Goal: Communication & Community: Answer question/provide support

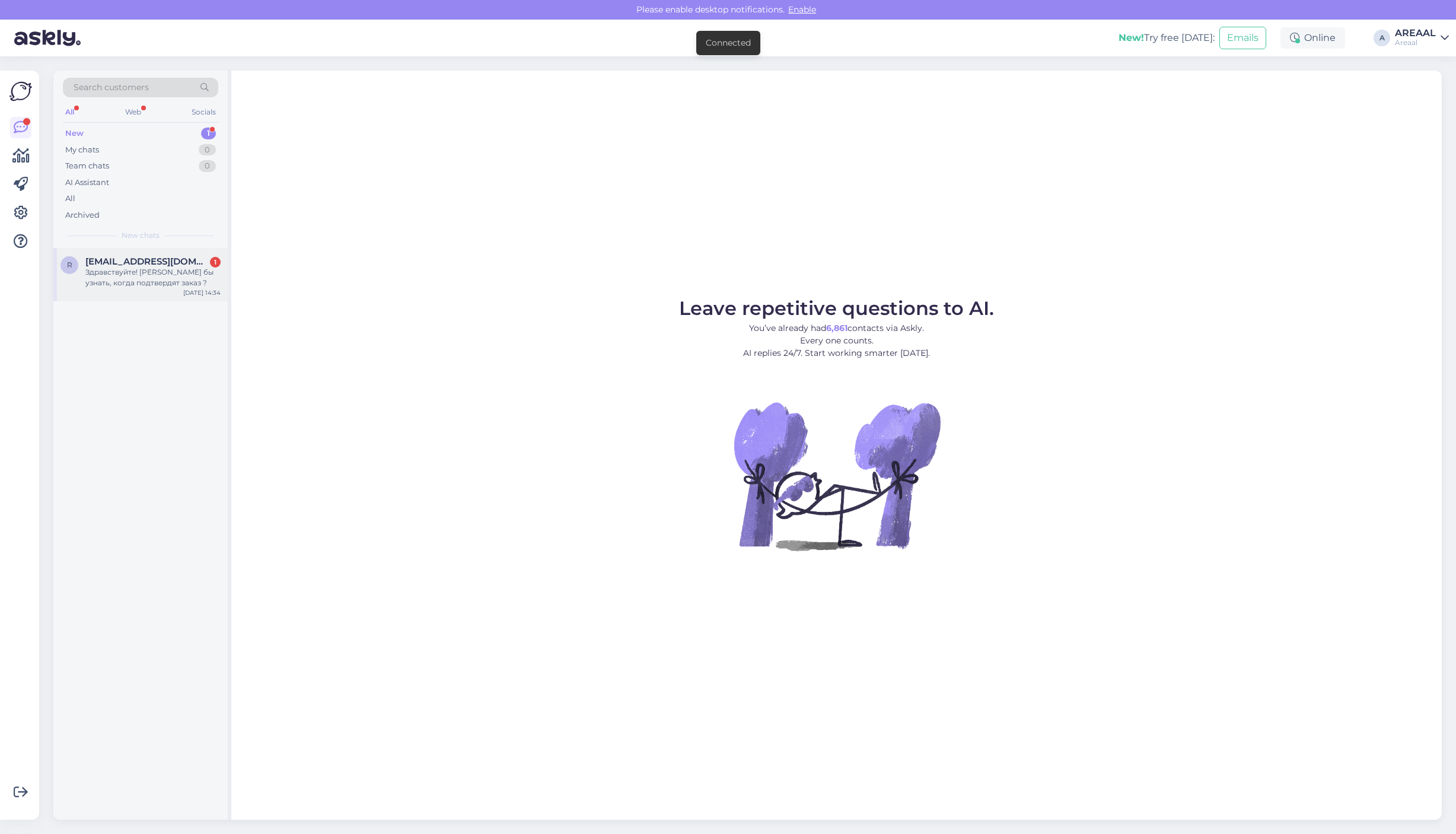
click at [132, 282] on div "Здравствуйте! Хотела бы узнать, когда подтвердят заказ ?" at bounding box center [153, 277] width 135 height 21
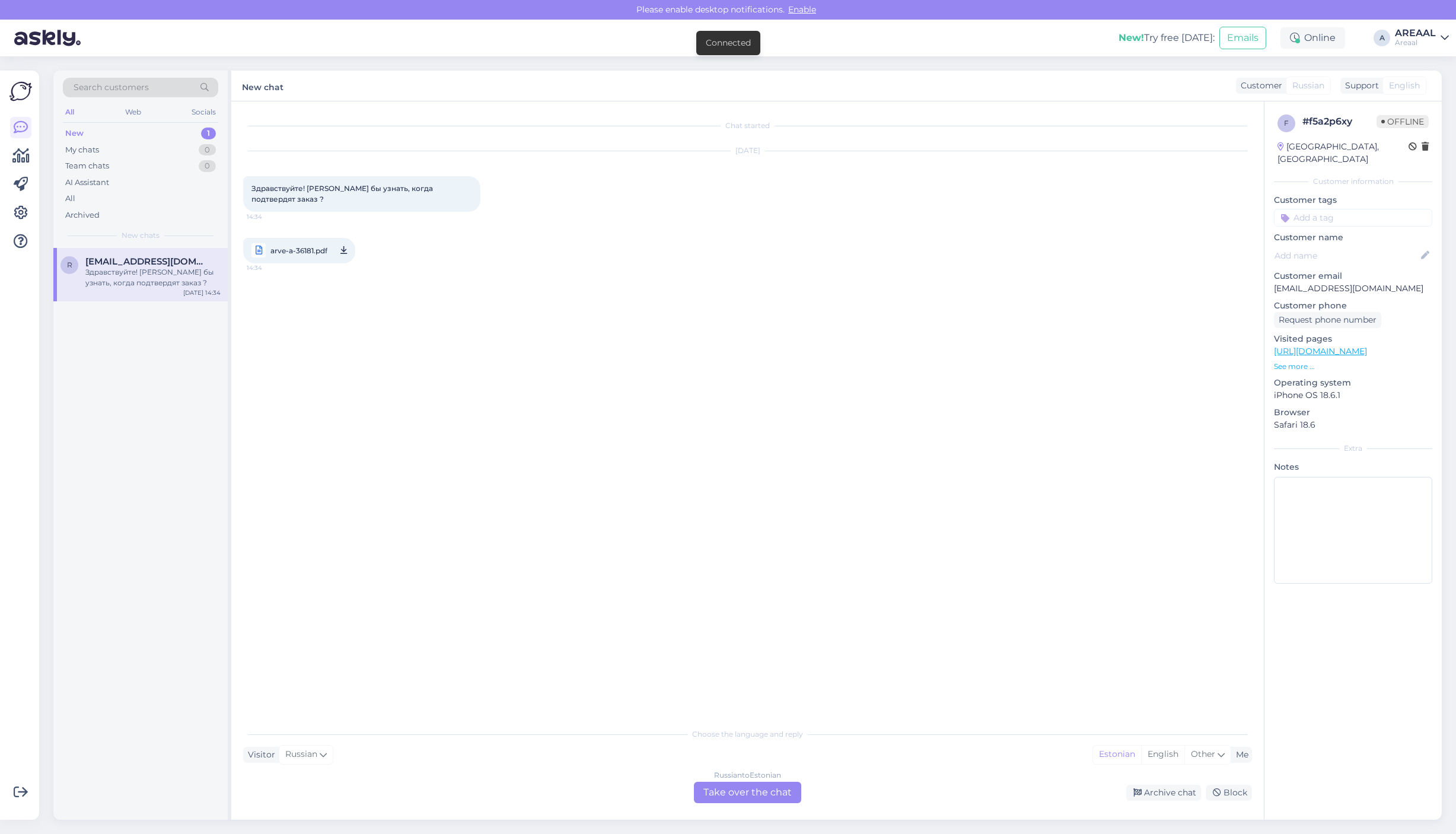
click at [763, 793] on div "Russian to Estonian Take over the chat" at bounding box center [748, 792] width 107 height 21
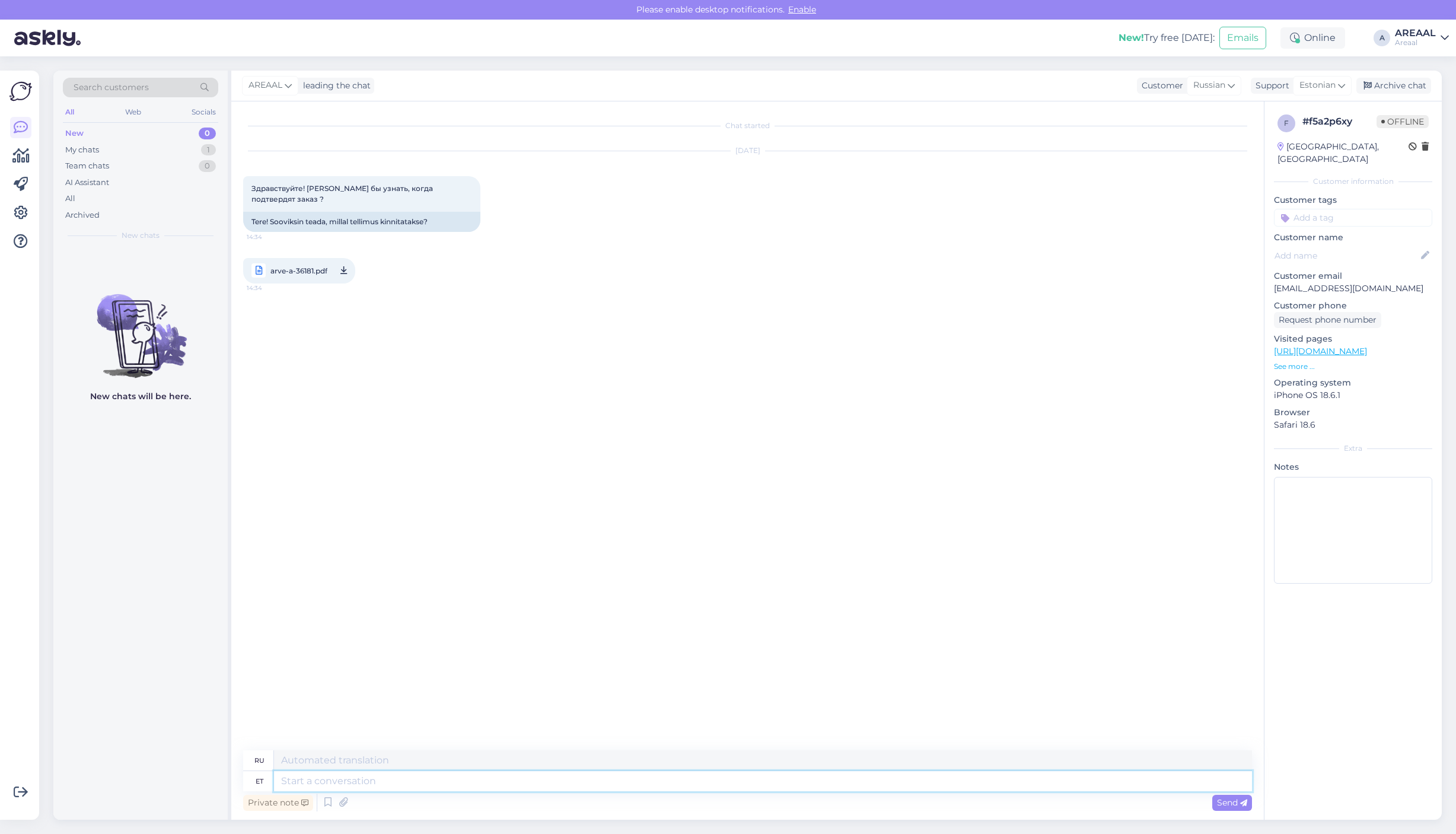
click at [557, 785] on textarea at bounding box center [762, 781] width 978 height 20
paste textarea "Tellimus töötlemises. Orienteeruv tarneaeg 28.08-31.08"
type textarea "TTellimus töötlemises. Orienteeruv tarneaeg 28.08-31.08"
type textarea "Заказ обрабатывается. Ориентировочное время доставки 28.08-31.08"
type textarea "Tere! Tellimus töötlemises. Orienteeruv tarneaeg 28.08-31.08"
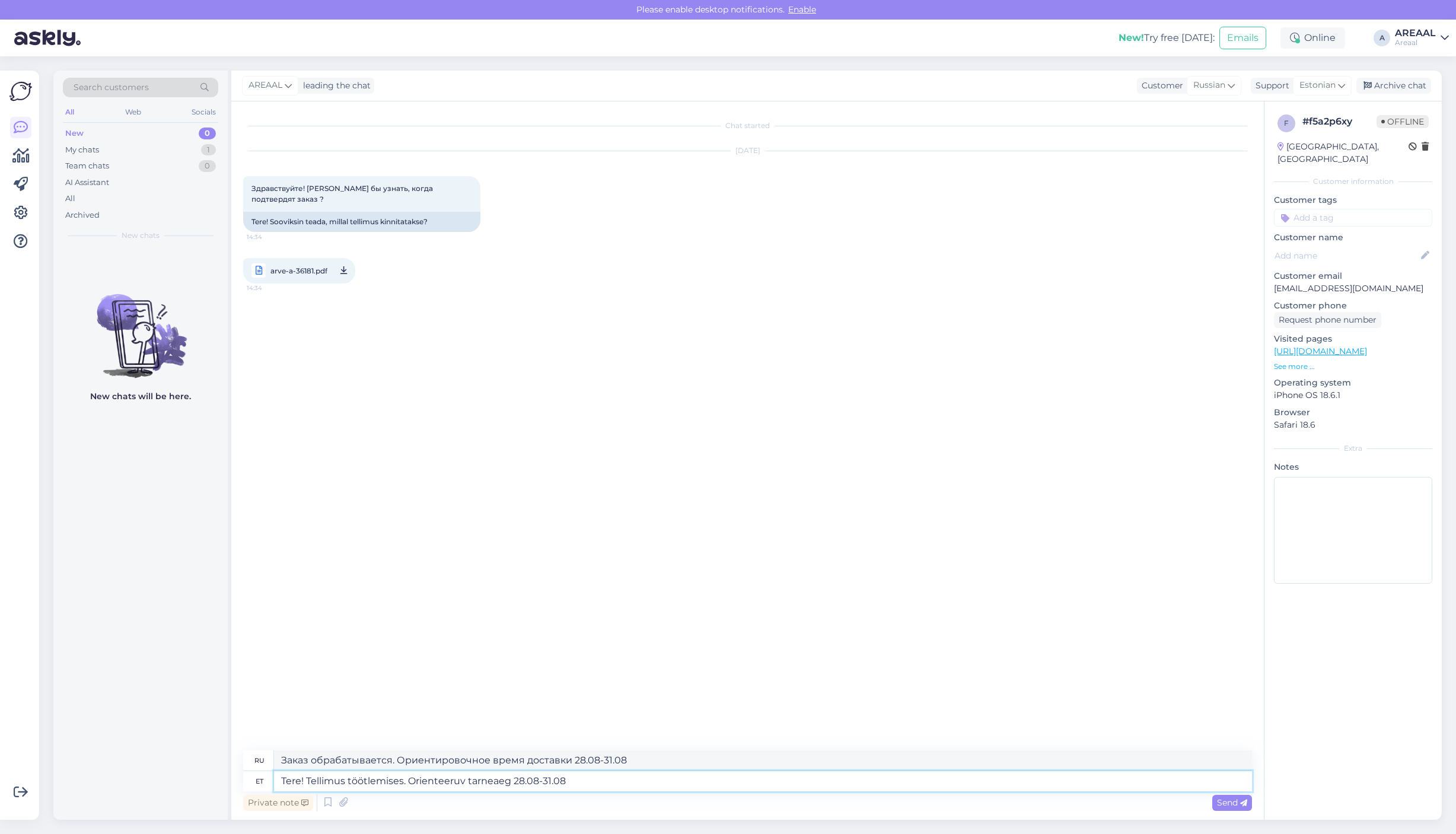
type textarea "Здравствуйте! Заказ обрабатывается. Ориентировочное время доставки 28.08-31.08"
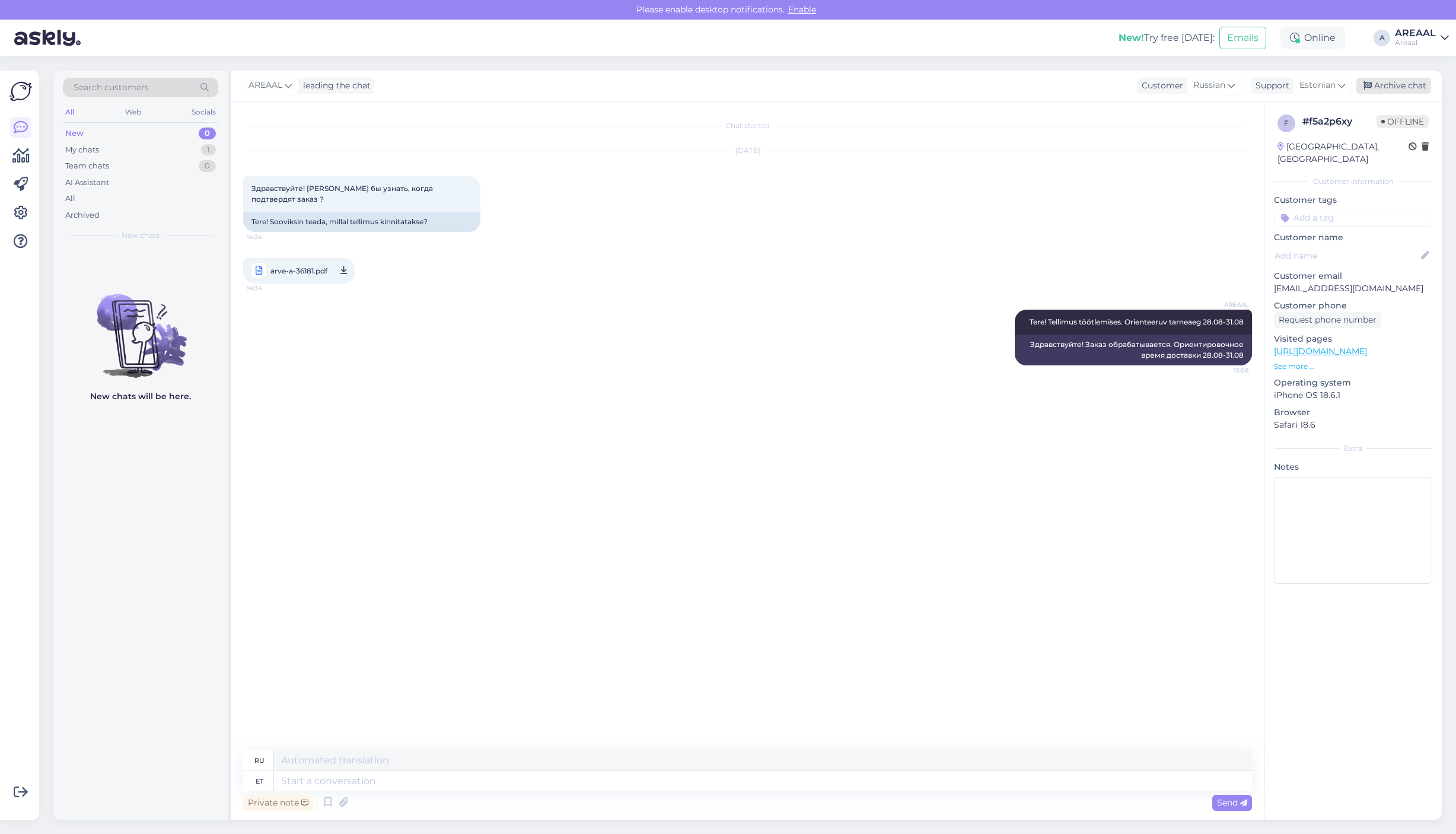
click at [1424, 84] on div "Archive chat" at bounding box center [1394, 85] width 75 height 16
click at [111, 200] on div "All" at bounding box center [140, 199] width 155 height 17
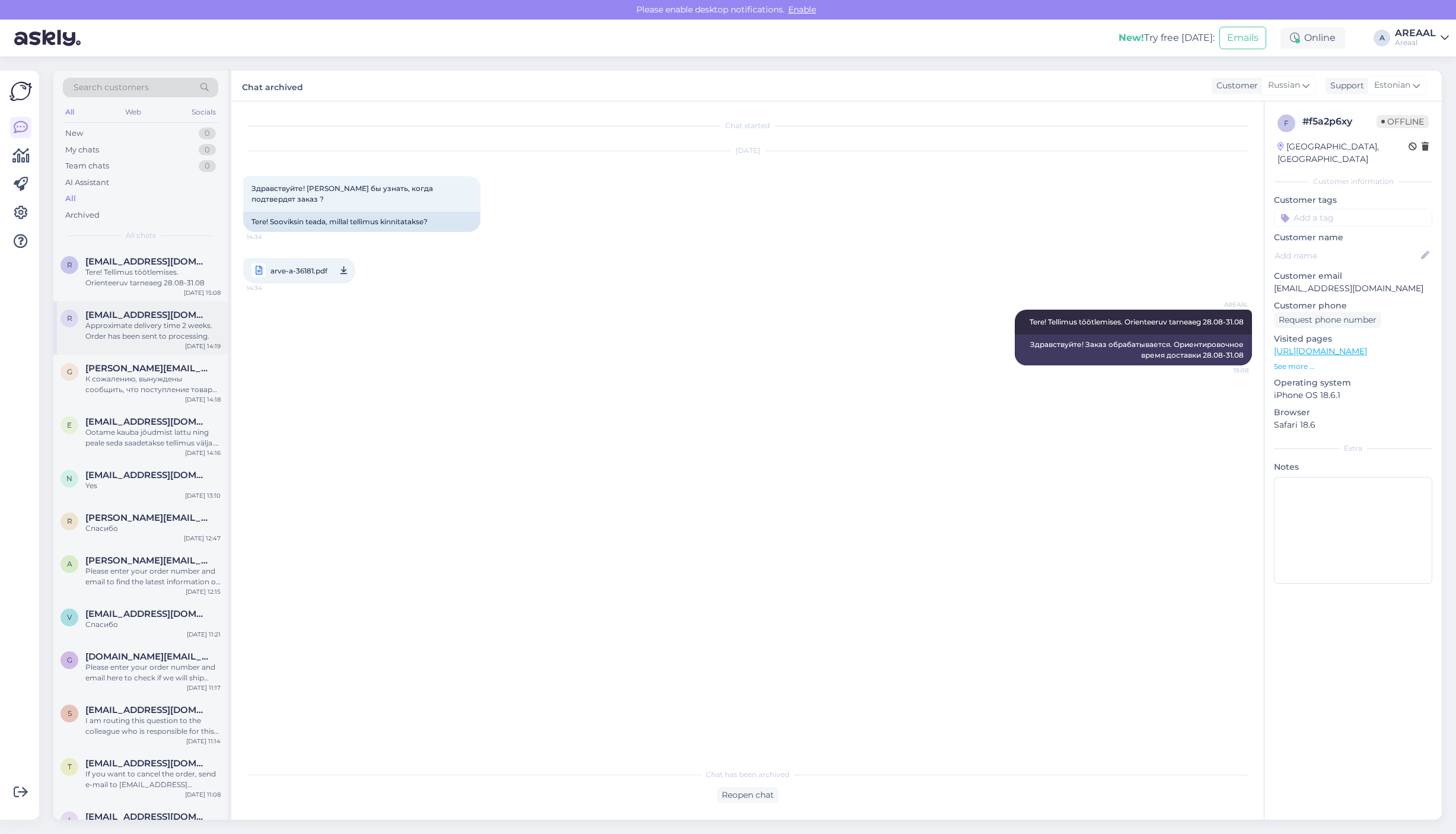
click at [138, 315] on span "root@clusterdash.io" at bounding box center [147, 315] width 123 height 11
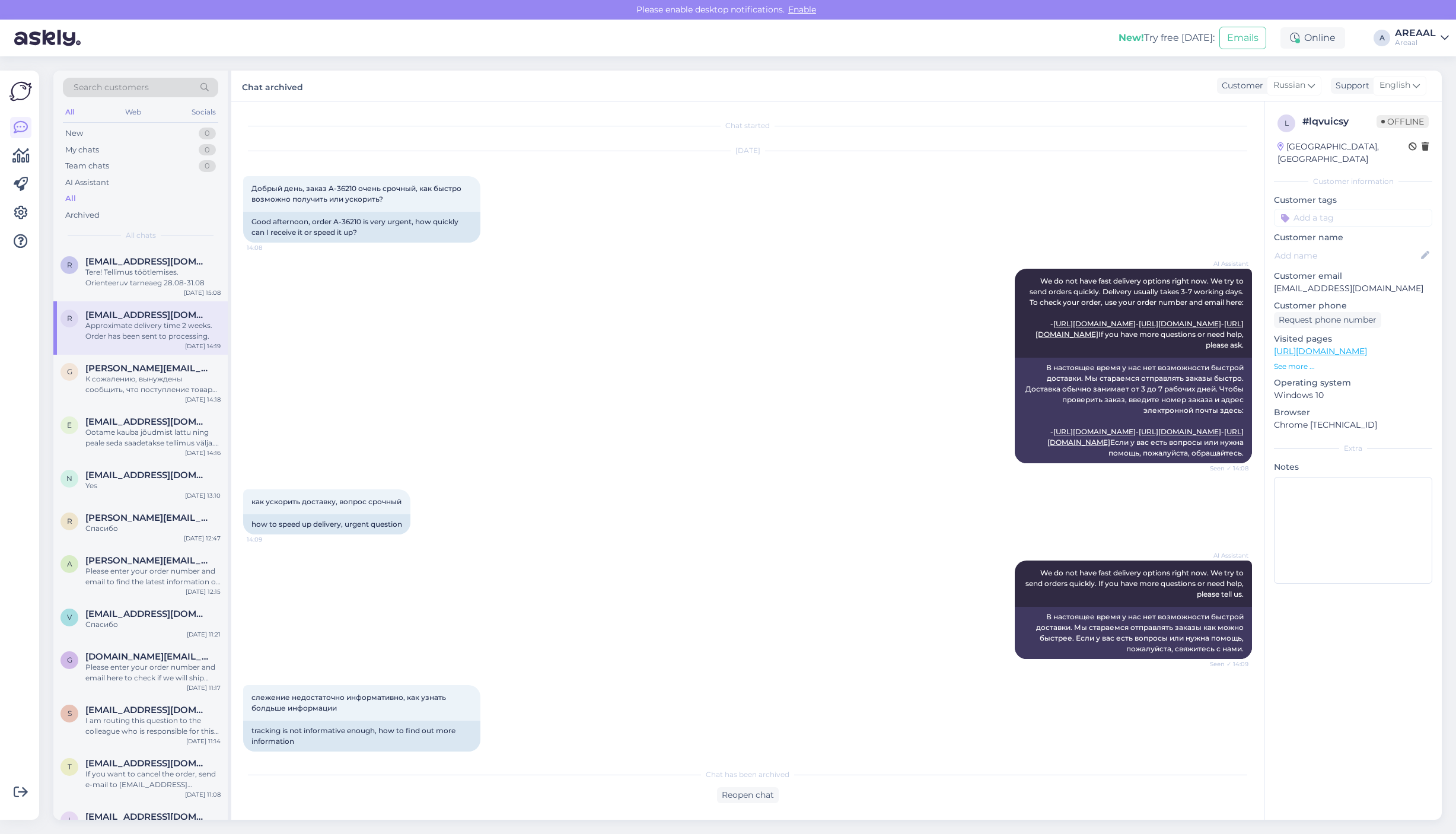
scroll to position [262, 0]
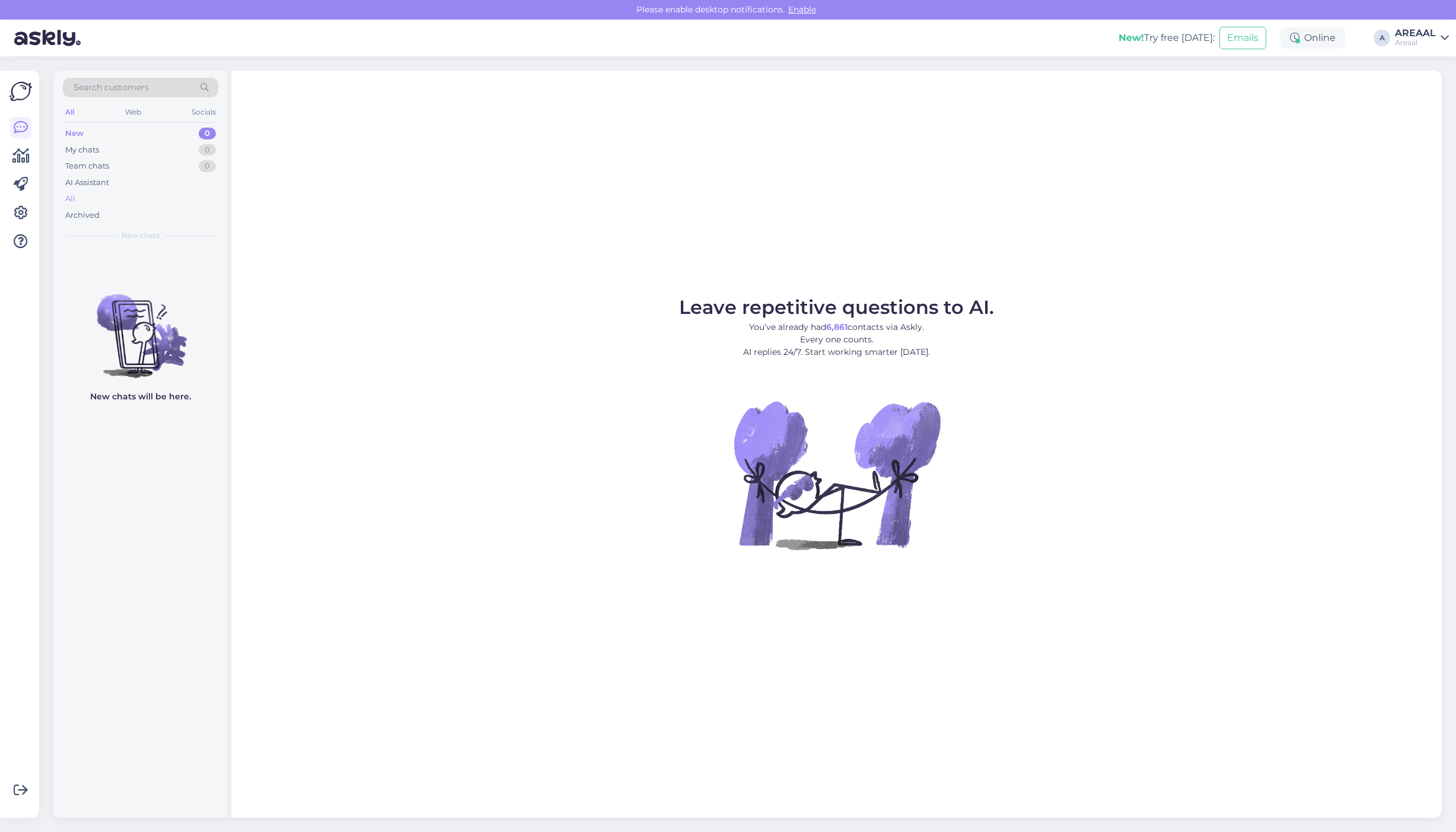
click at [152, 199] on div "All" at bounding box center [140, 199] width 155 height 17
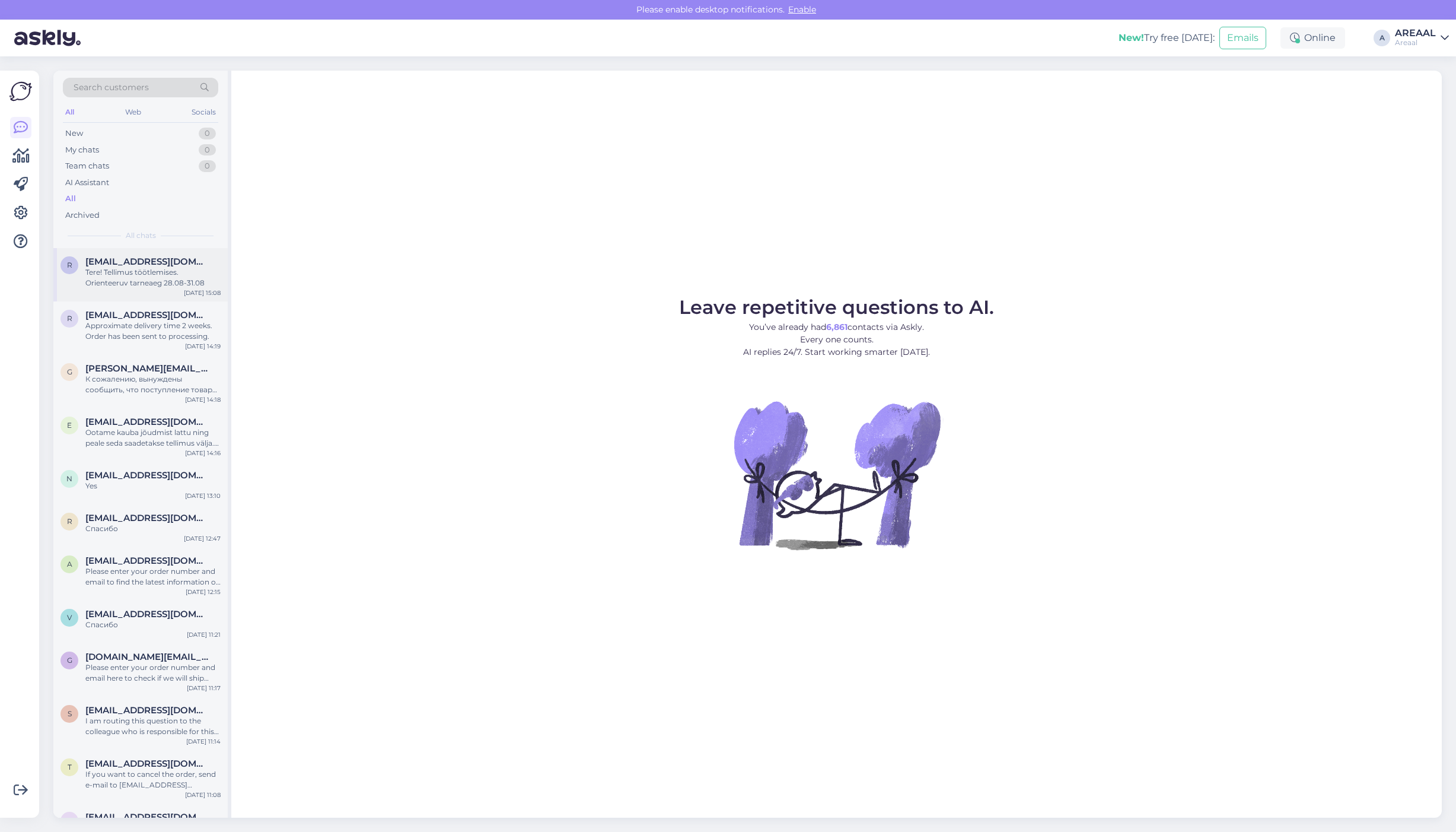
click at [163, 288] on div "Tere! Tellimus töötlemises. Orienteeruv tarneaeg 28.08-31.08" at bounding box center [153, 278] width 135 height 21
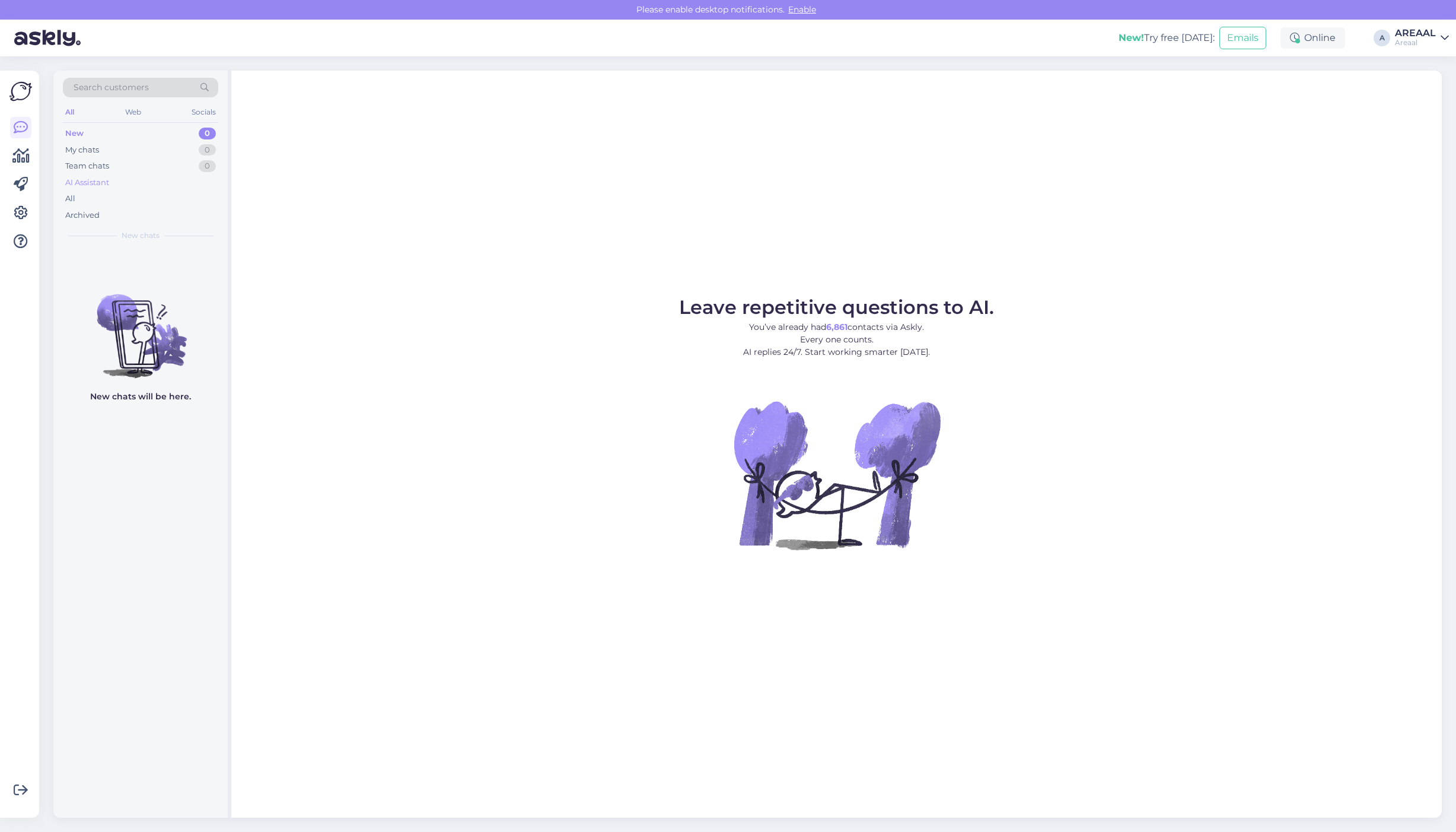
click at [123, 188] on div "AI Assistant" at bounding box center [140, 183] width 155 height 17
click at [111, 202] on div "All" at bounding box center [140, 199] width 155 height 17
click at [157, 194] on div "All" at bounding box center [140, 199] width 155 height 17
click at [153, 197] on div "All" at bounding box center [140, 199] width 155 height 17
click at [188, 197] on div "All" at bounding box center [140, 199] width 155 height 17
